Goal: Transaction & Acquisition: Purchase product/service

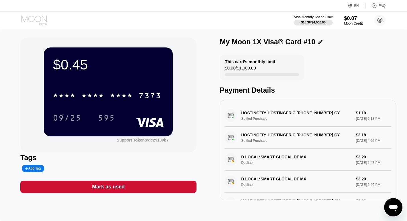
click at [37, 18] on icon at bounding box center [34, 20] width 27 height 10
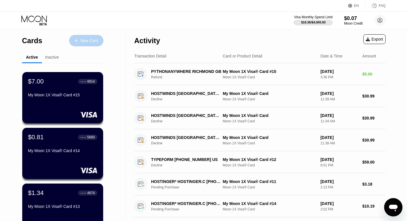
click at [86, 38] on div "New Card" at bounding box center [89, 40] width 18 height 5
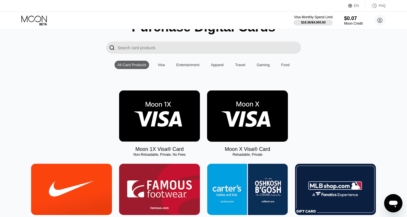
scroll to position [30, 0]
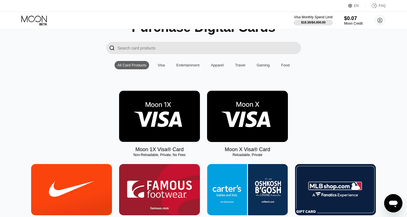
click at [180, 121] on img at bounding box center [159, 116] width 81 height 51
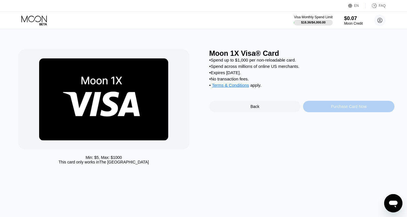
click at [345, 109] on div "Purchase Card Now" at bounding box center [349, 106] width 36 height 5
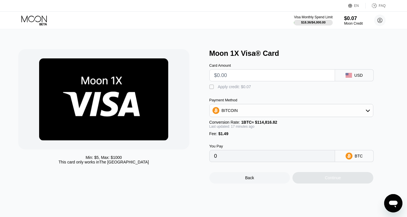
click at [235, 75] on input "text" at bounding box center [272, 74] width 116 height 11
type input "$6"
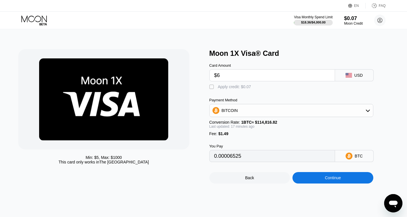
type input "0.00006525"
type input "$60"
type input "0.00053566"
type input "$60"
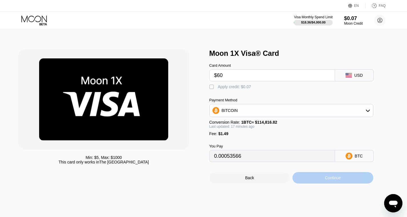
click at [339, 179] on div "Continue" at bounding box center [332, 177] width 81 height 11
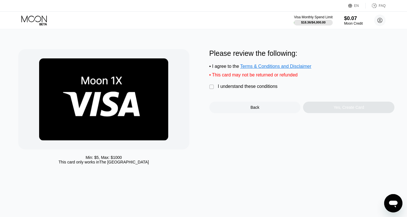
click at [208, 88] on div "Min: $ 5 , Max: $ 1000 This card only works in The United States Please review …" at bounding box center [203, 108] width 371 height 118
click at [211, 89] on div "" at bounding box center [212, 87] width 6 height 6
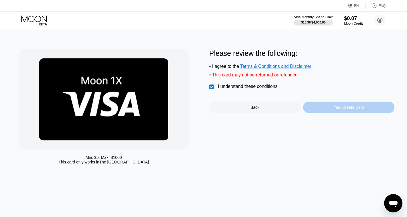
click at [334, 109] on div "Yes, Create Card" at bounding box center [348, 106] width 91 height 11
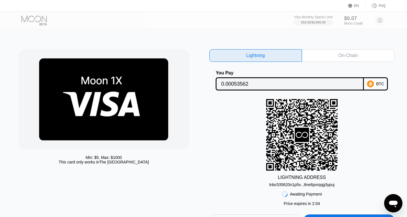
click at [348, 59] on div "On-Chain" at bounding box center [348, 55] width 93 height 13
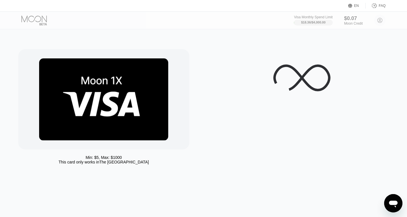
click at [347, 55] on div at bounding box center [301, 77] width 185 height 57
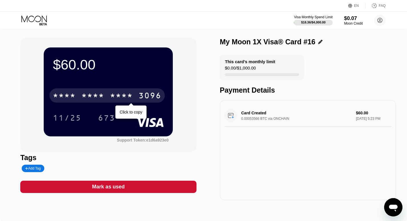
click at [93, 97] on div "* * * *" at bounding box center [92, 96] width 23 height 9
